Goal: Information Seeking & Learning: Learn about a topic

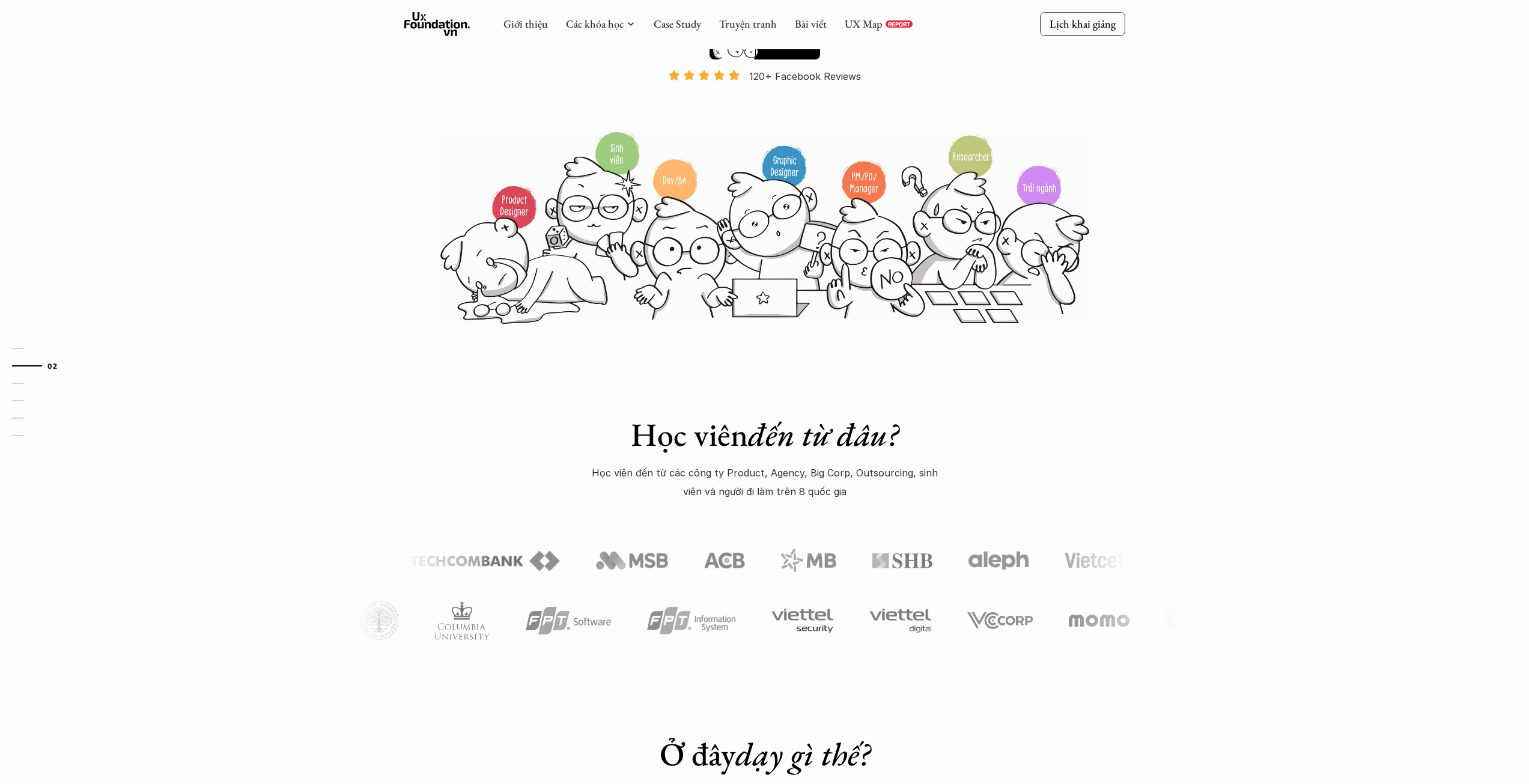
scroll to position [105, 0]
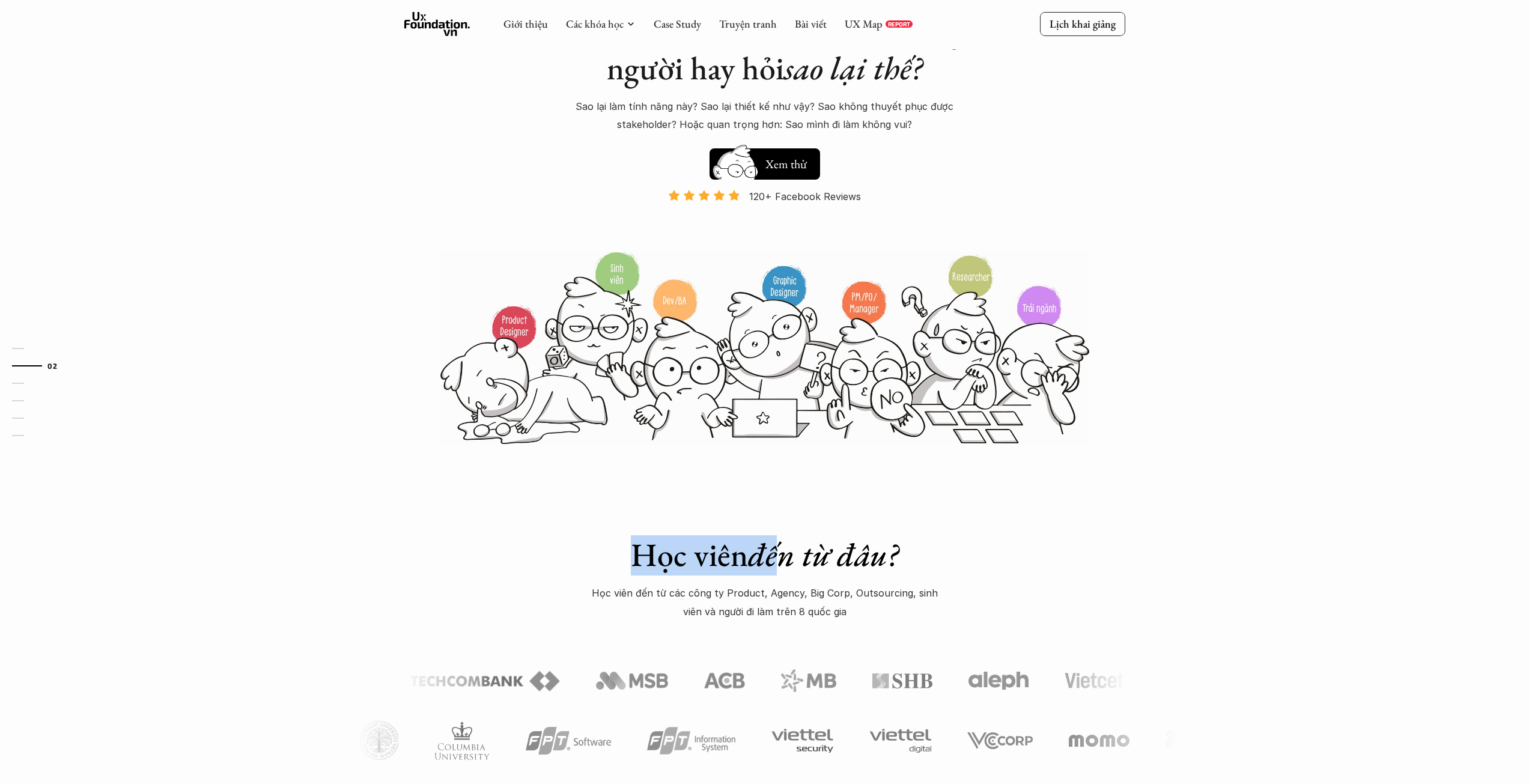
drag, startPoint x: 516, startPoint y: 242, endPoint x: 802, endPoint y: 450, distance: 353.6
click at [1124, 522] on div "Học viên đến từ đâu? Học viên đến từ các công ty Product, Agency, Big Corp, Out…" at bounding box center [764, 626] width 1529 height 362
drag, startPoint x: 891, startPoint y: 541, endPoint x: 586, endPoint y: 522, distance: 305.6
click at [586, 522] on div "Học viên đến từ đâu? Học viên đến từ các công ty Product, Agency, Big Corp, Out…" at bounding box center [764, 626] width 1529 height 362
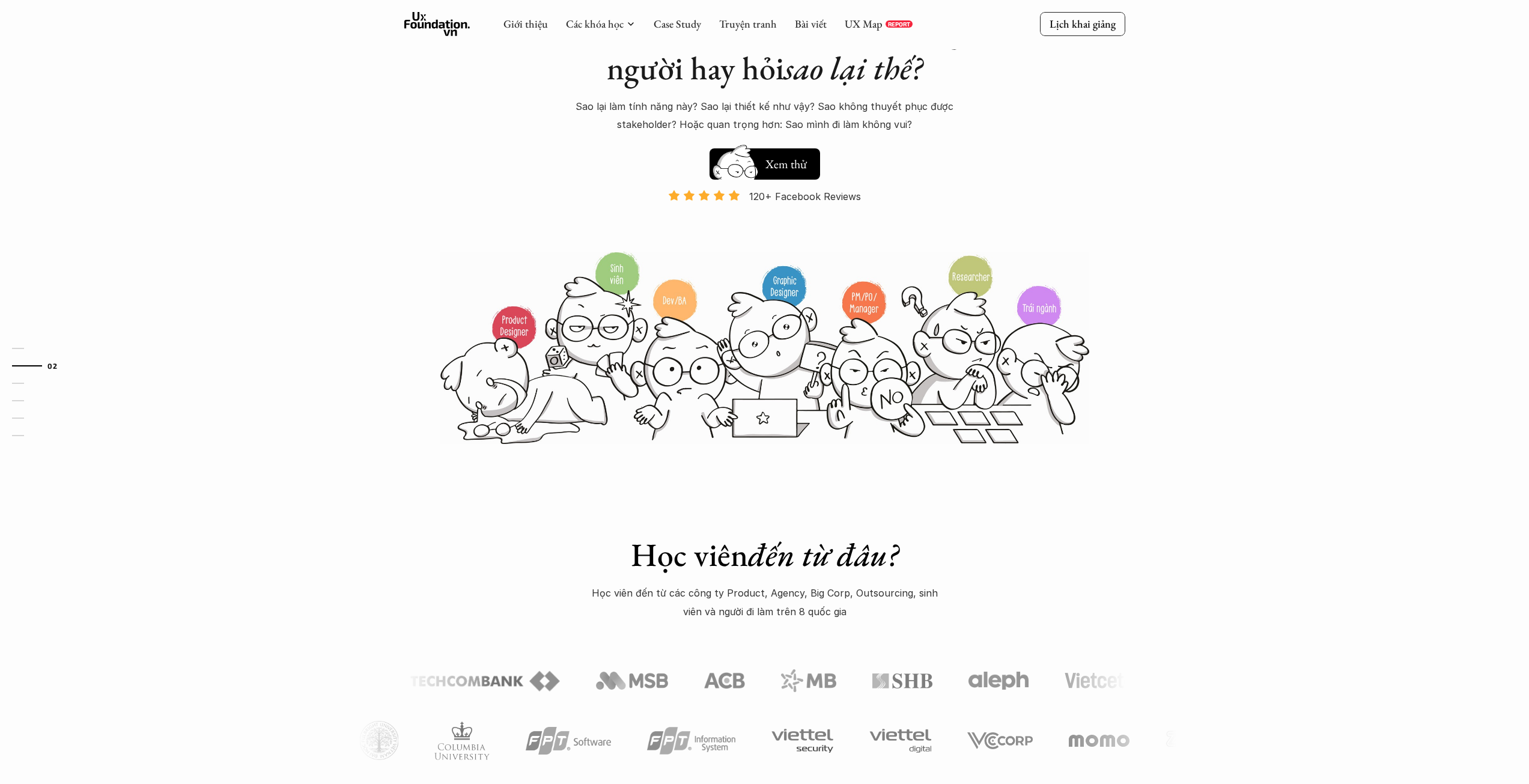
click at [597, 621] on p "Học viên đến từ các công ty Product, Agency, Big Corp, Outsourcing, sinh viên v…" at bounding box center [764, 602] width 360 height 36
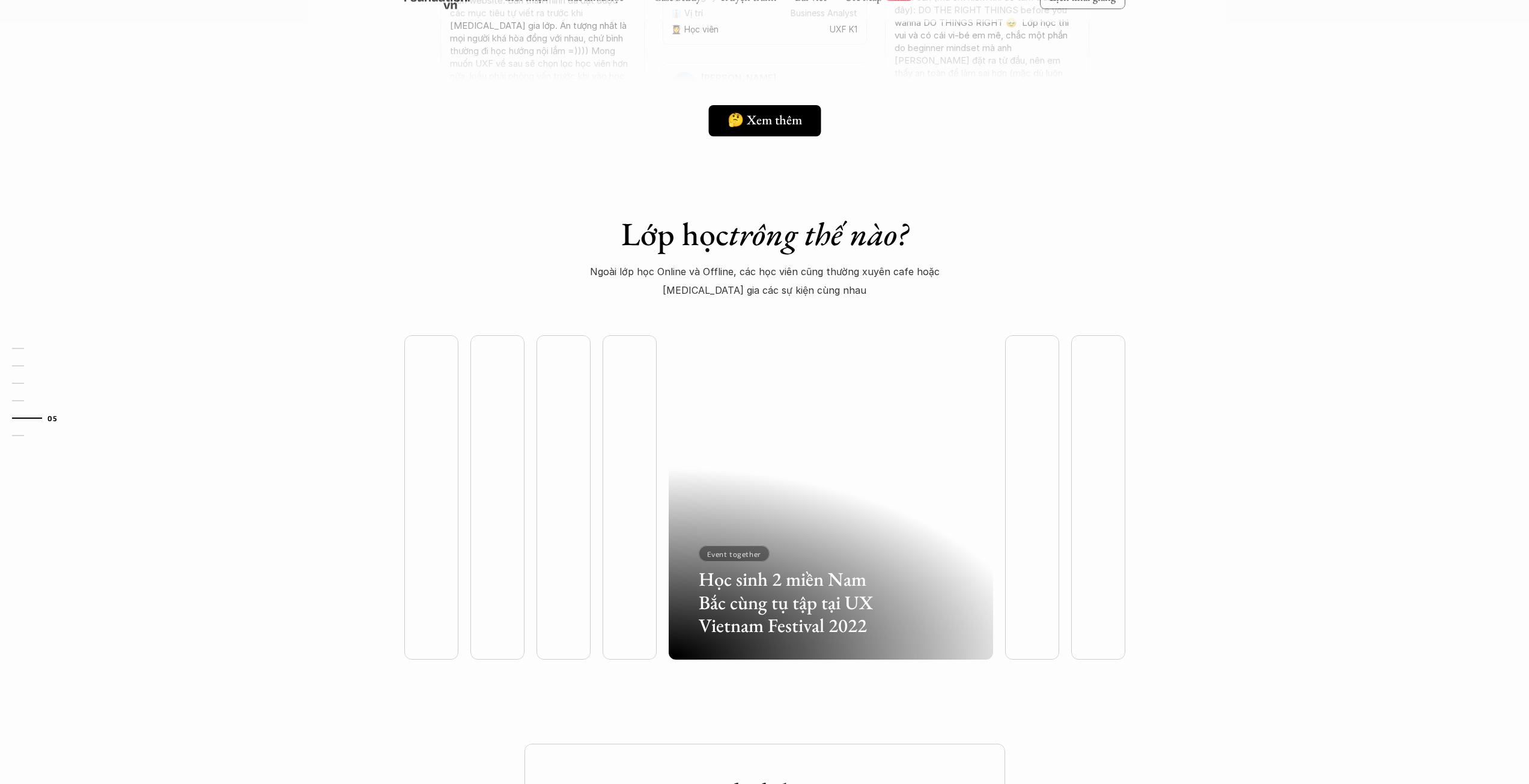
scroll to position [2868, 0]
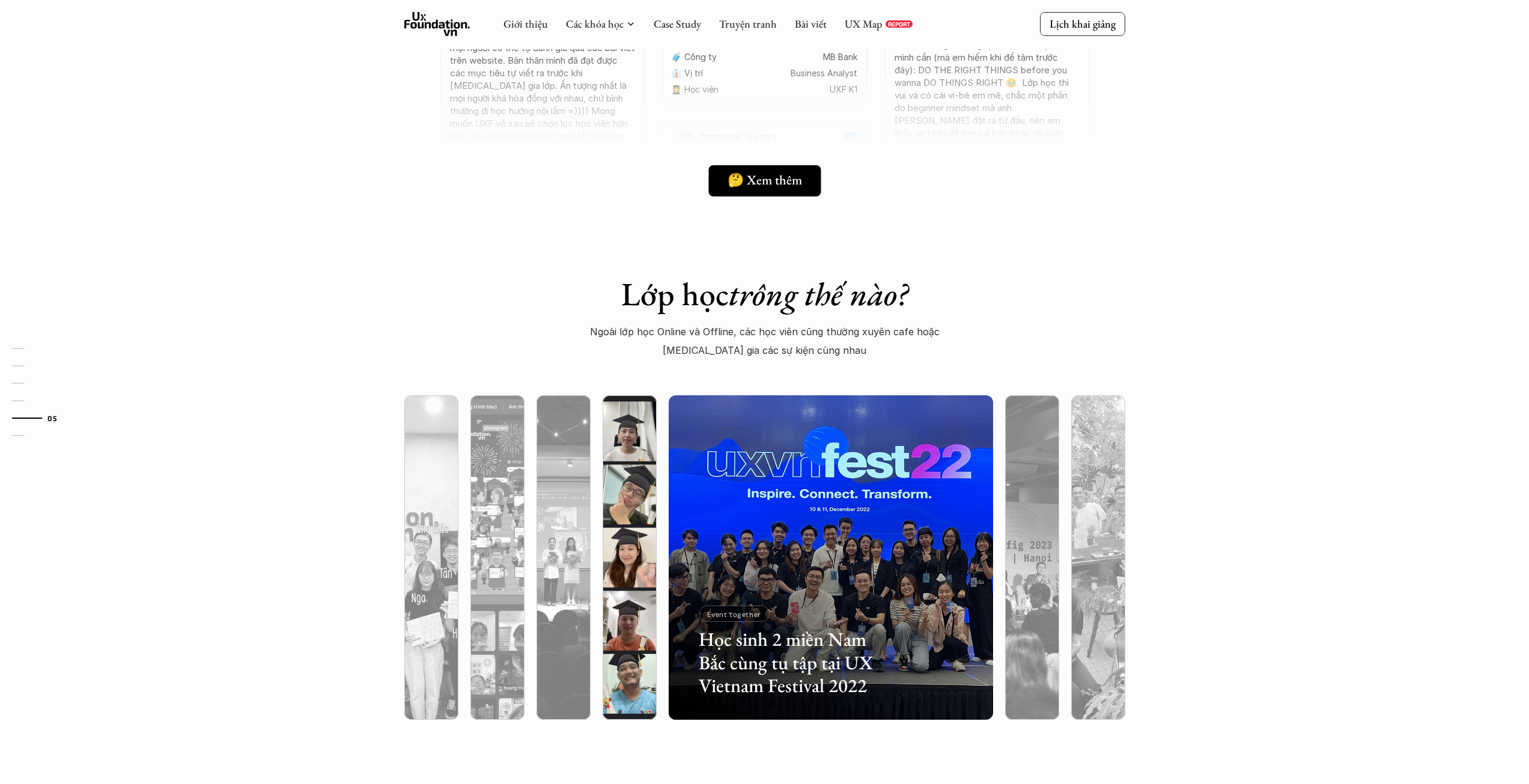
click at [622, 463] on img at bounding box center [629, 557] width 331 height 324
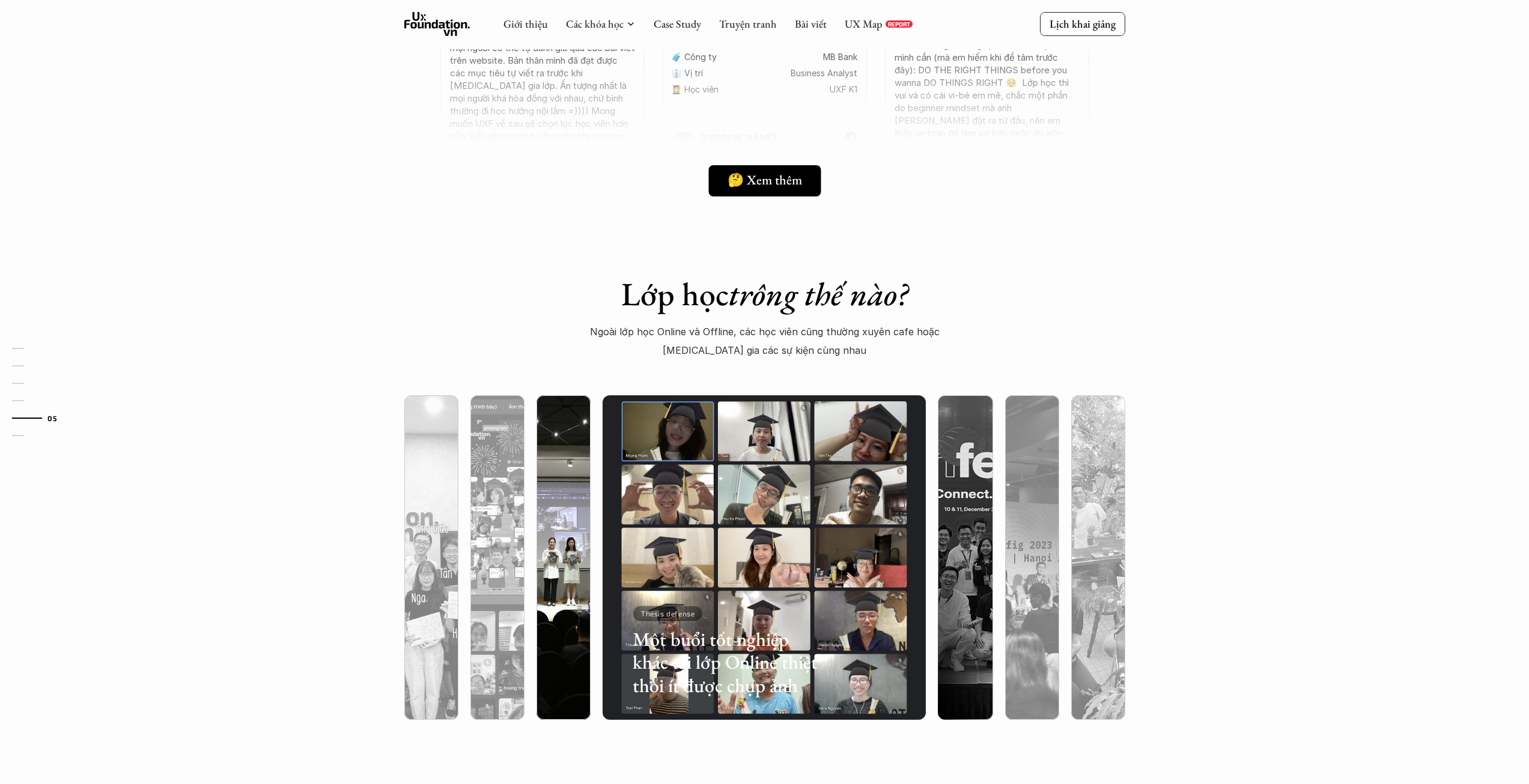
click at [587, 457] on img at bounding box center [563, 557] width 331 height 324
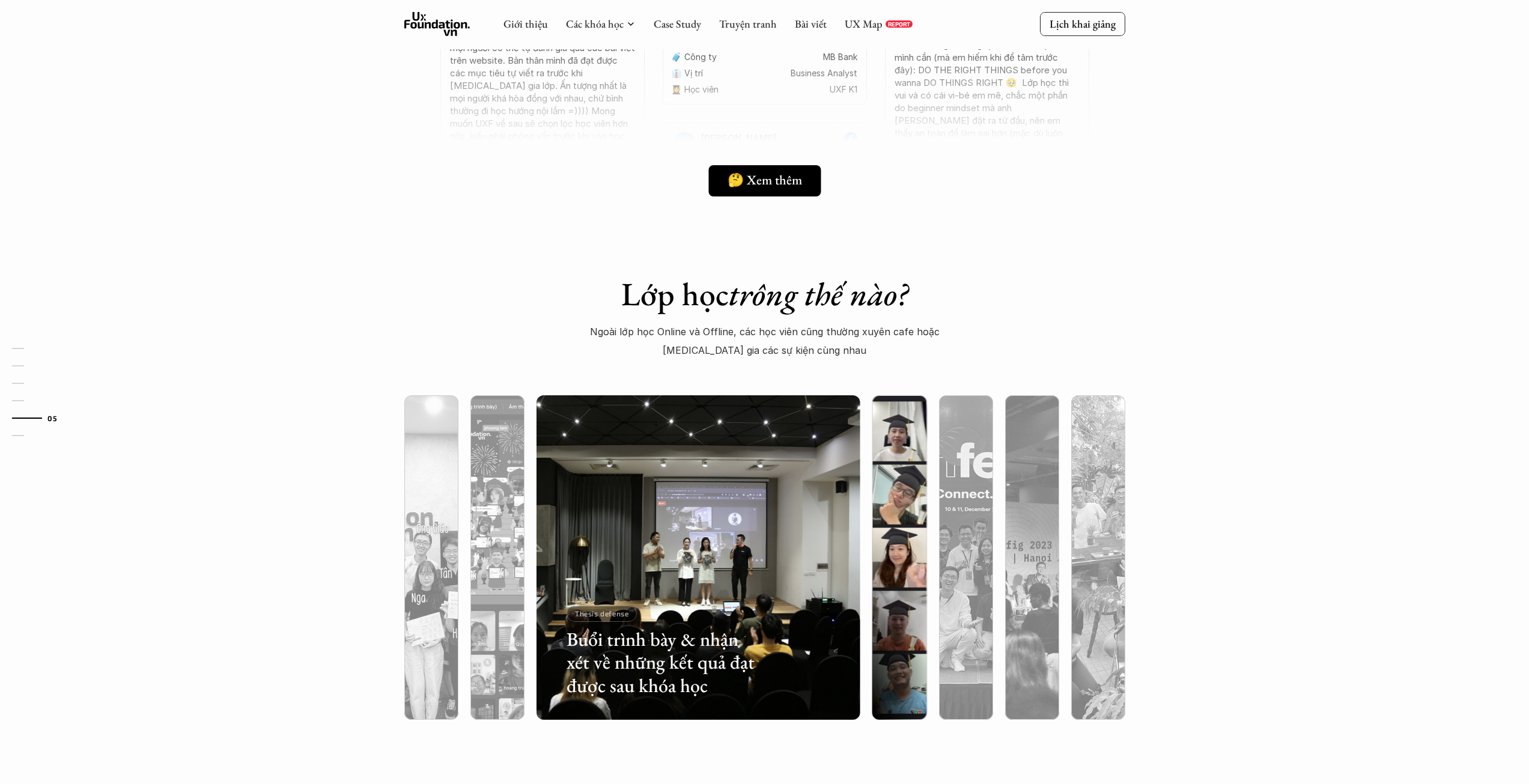
click at [884, 468] on img at bounding box center [899, 557] width 331 height 324
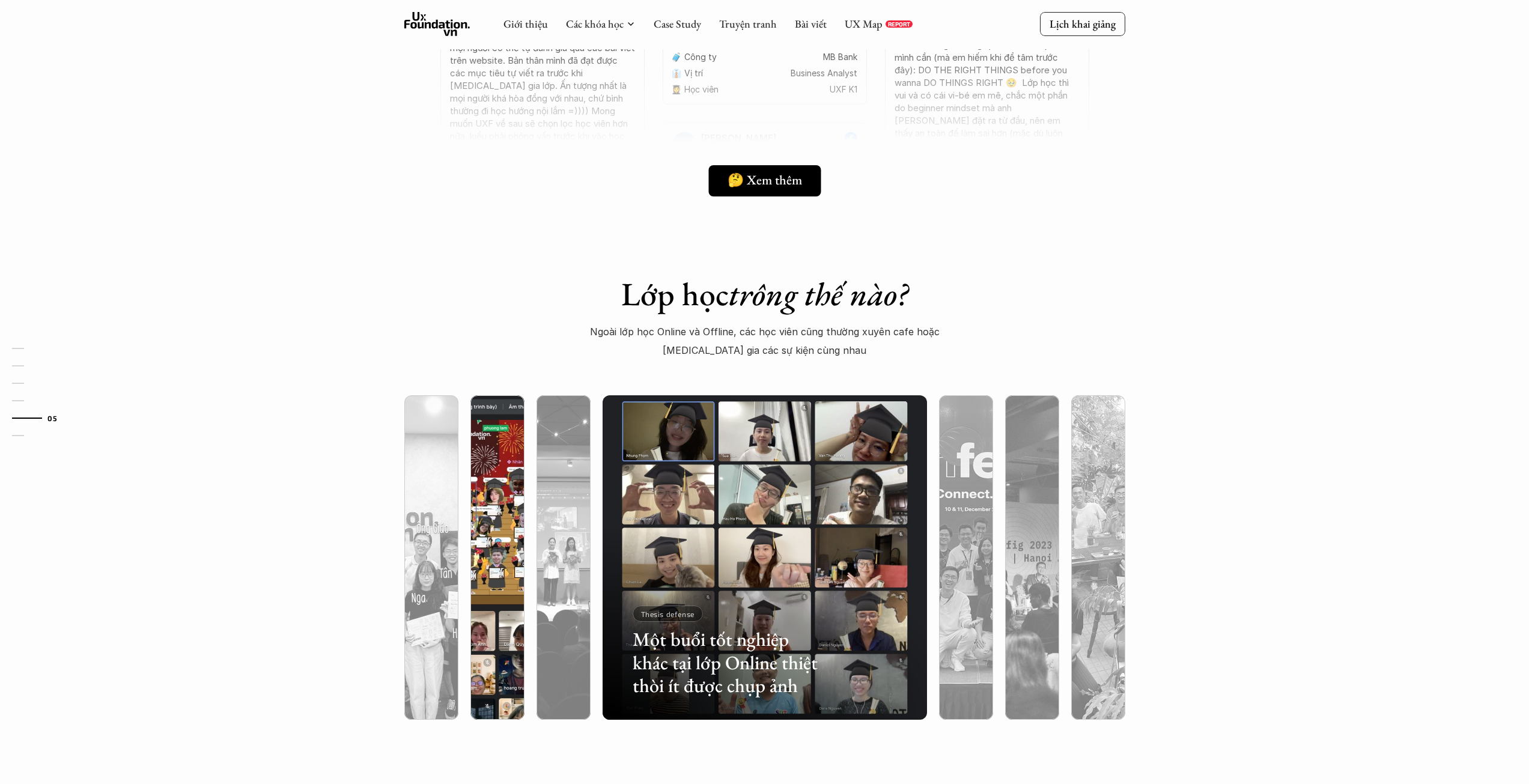
click at [482, 452] on img at bounding box center [497, 557] width 331 height 324
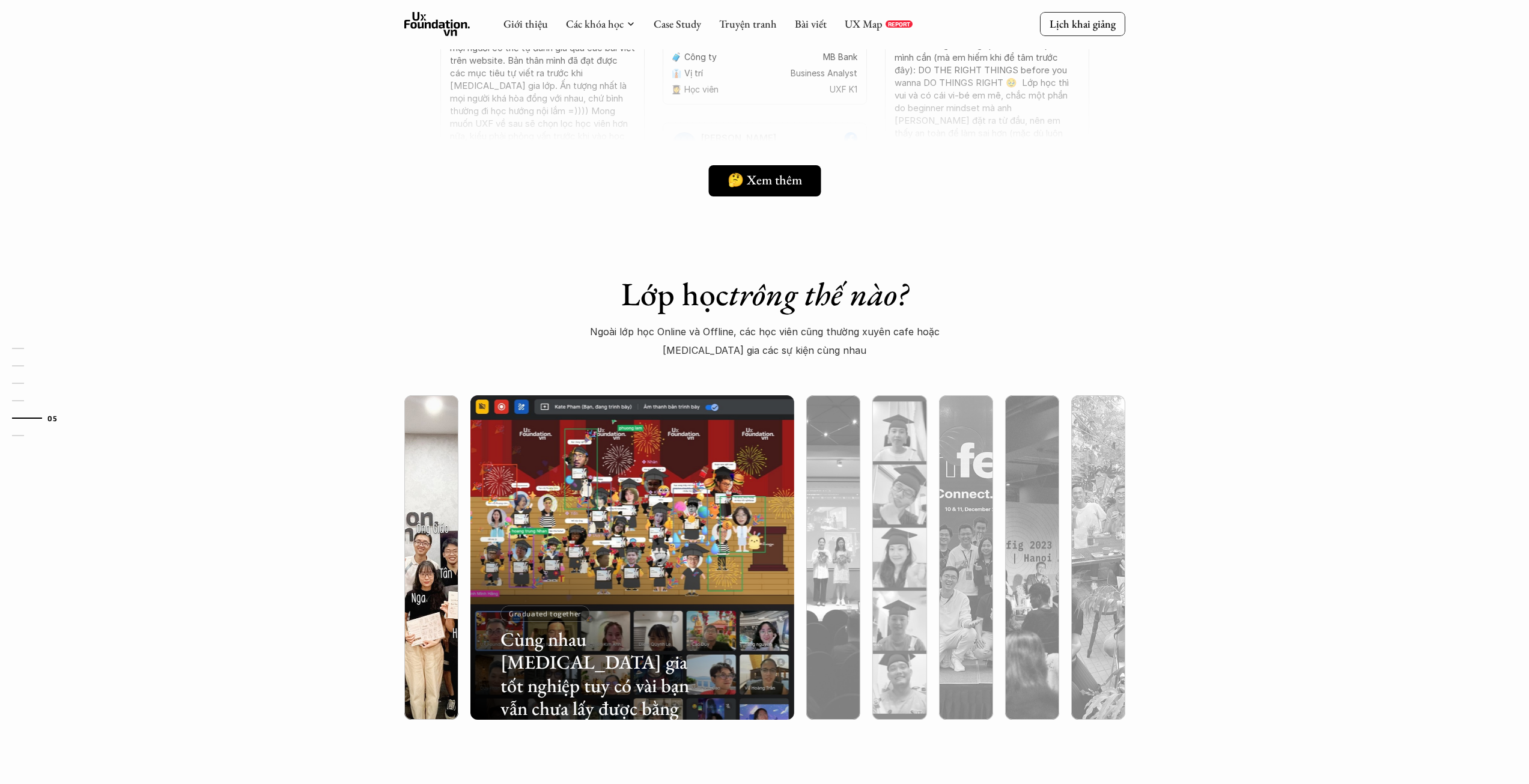
click at [445, 447] on img at bounding box center [431, 557] width 331 height 324
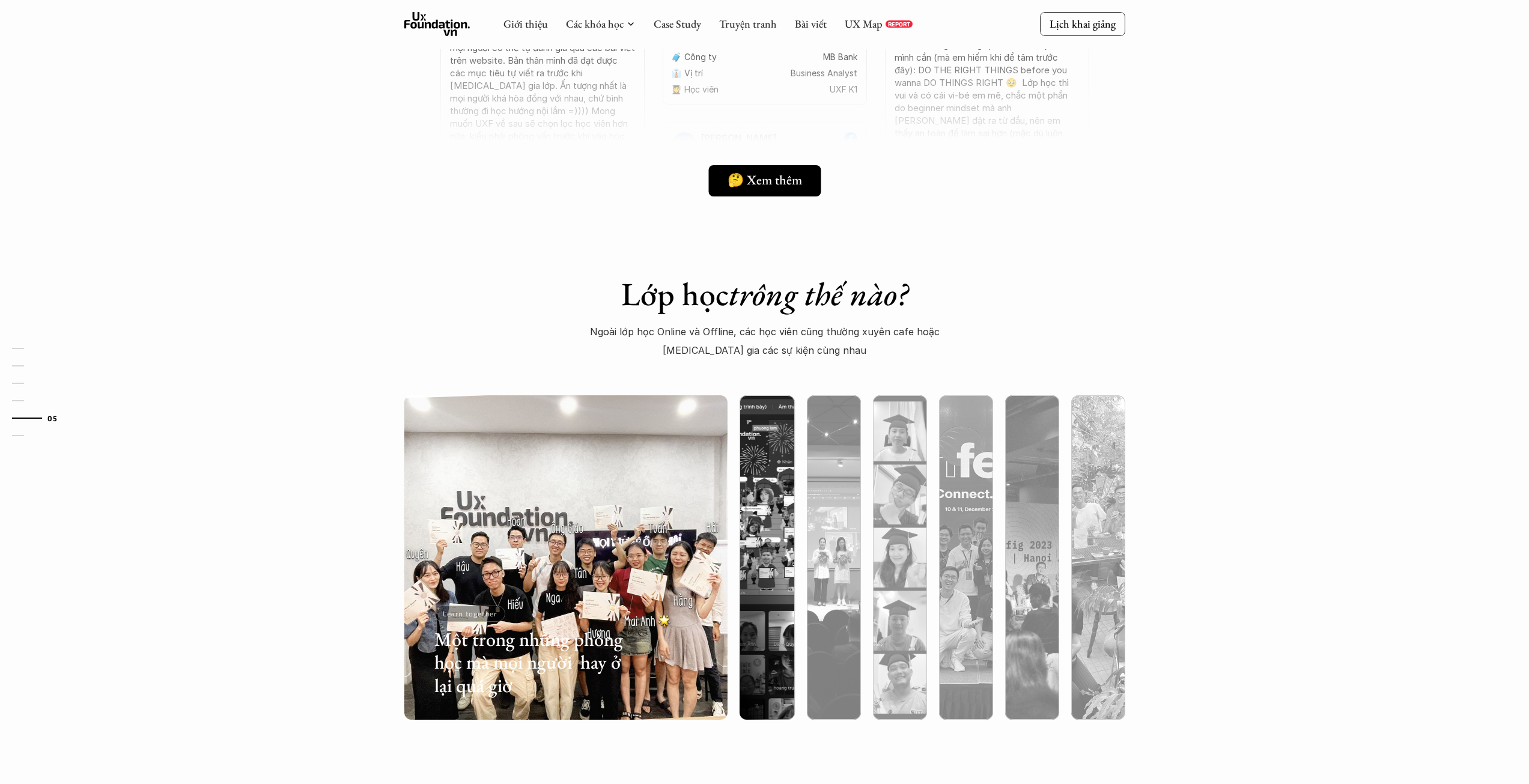
click at [304, 289] on div "Lớp học trông thế nào? Ngoài lớp học Online và Offline, các học viên cũng thườn…" at bounding box center [764, 509] width 1529 height 590
